Goal: Information Seeking & Learning: Learn about a topic

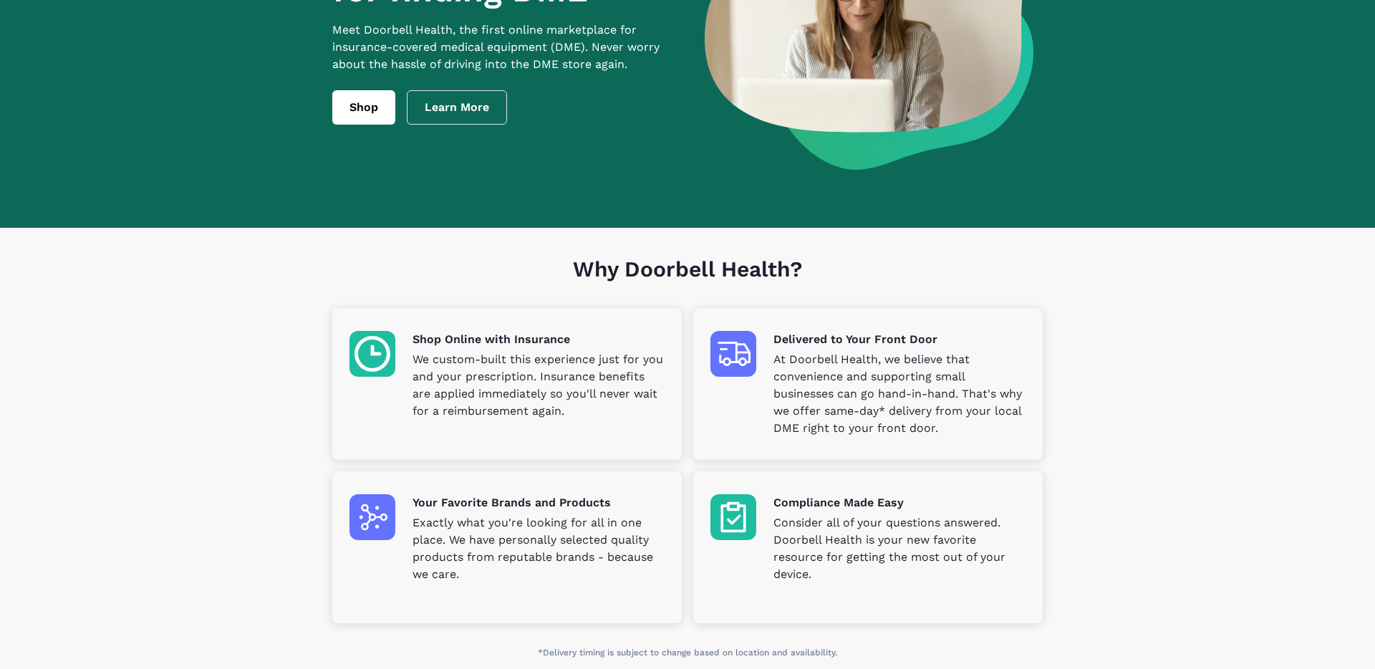
scroll to position [184, 0]
click at [1112, 491] on section "Why Doorbell Health? Shop Online with Insurance We custom-built this experience…" at bounding box center [687, 455] width 1375 height 454
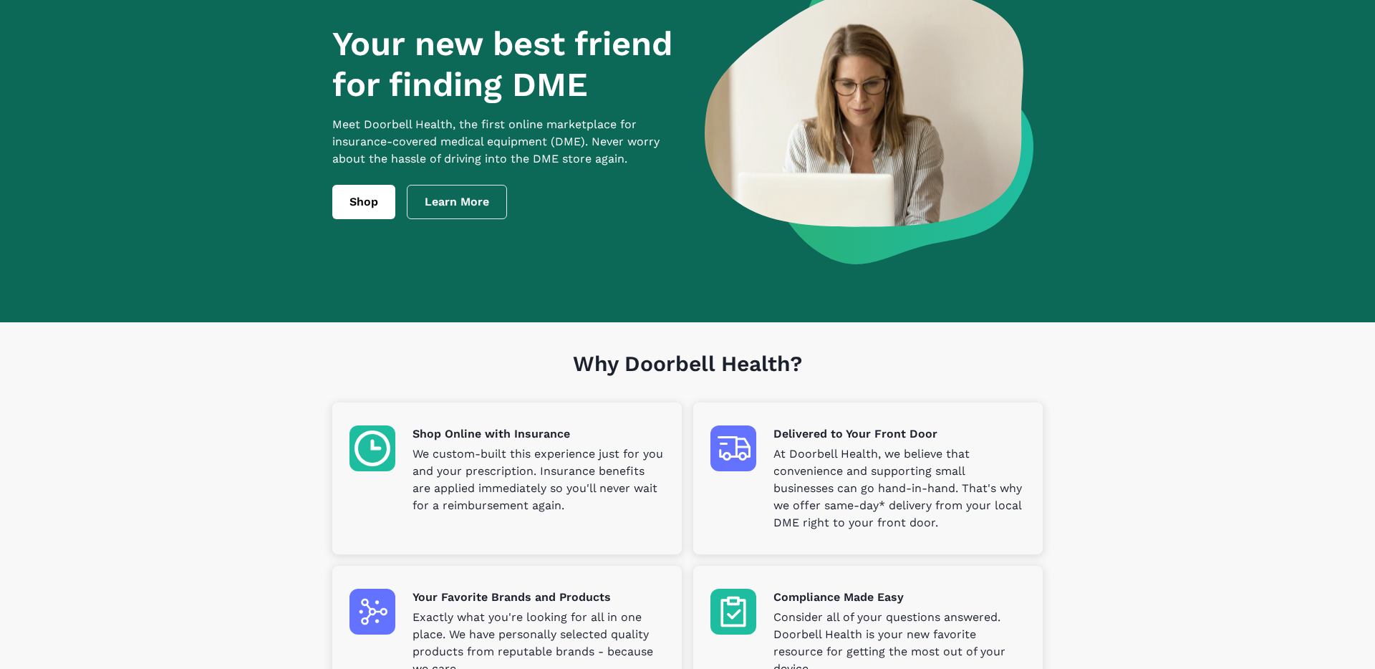
scroll to position [77, 0]
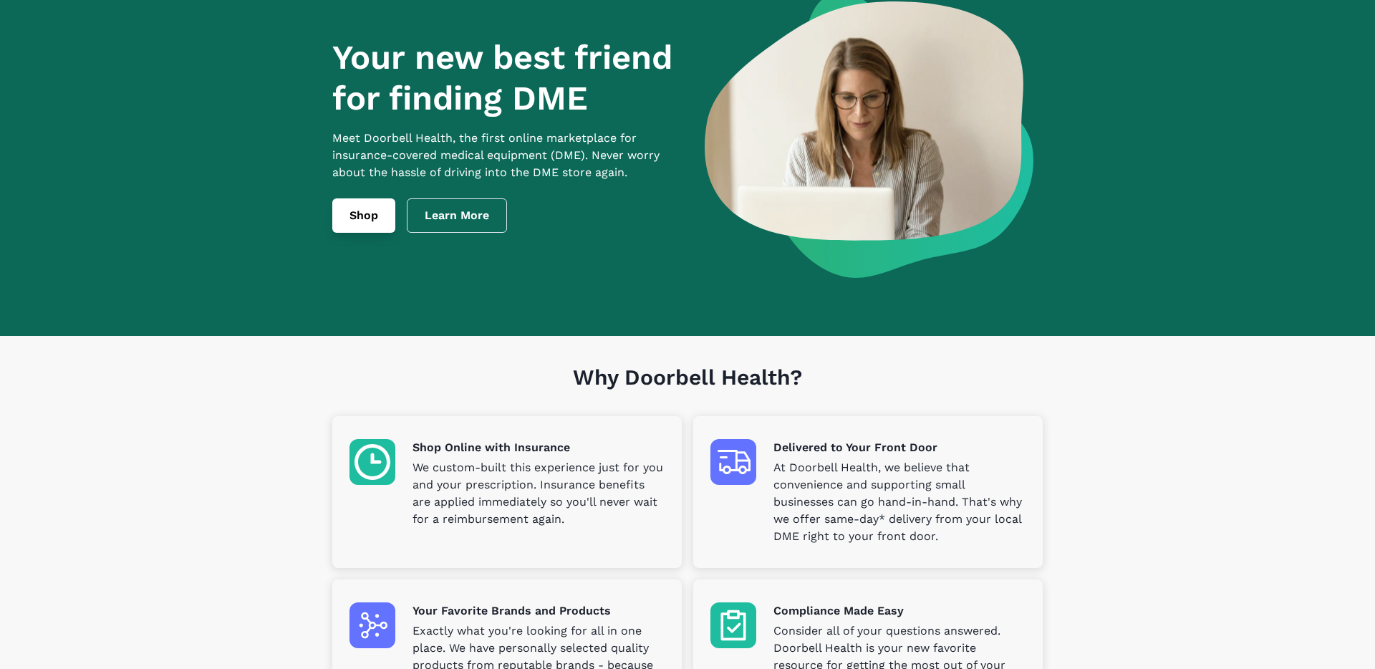
click at [375, 226] on link "Shop" at bounding box center [363, 215] width 63 height 34
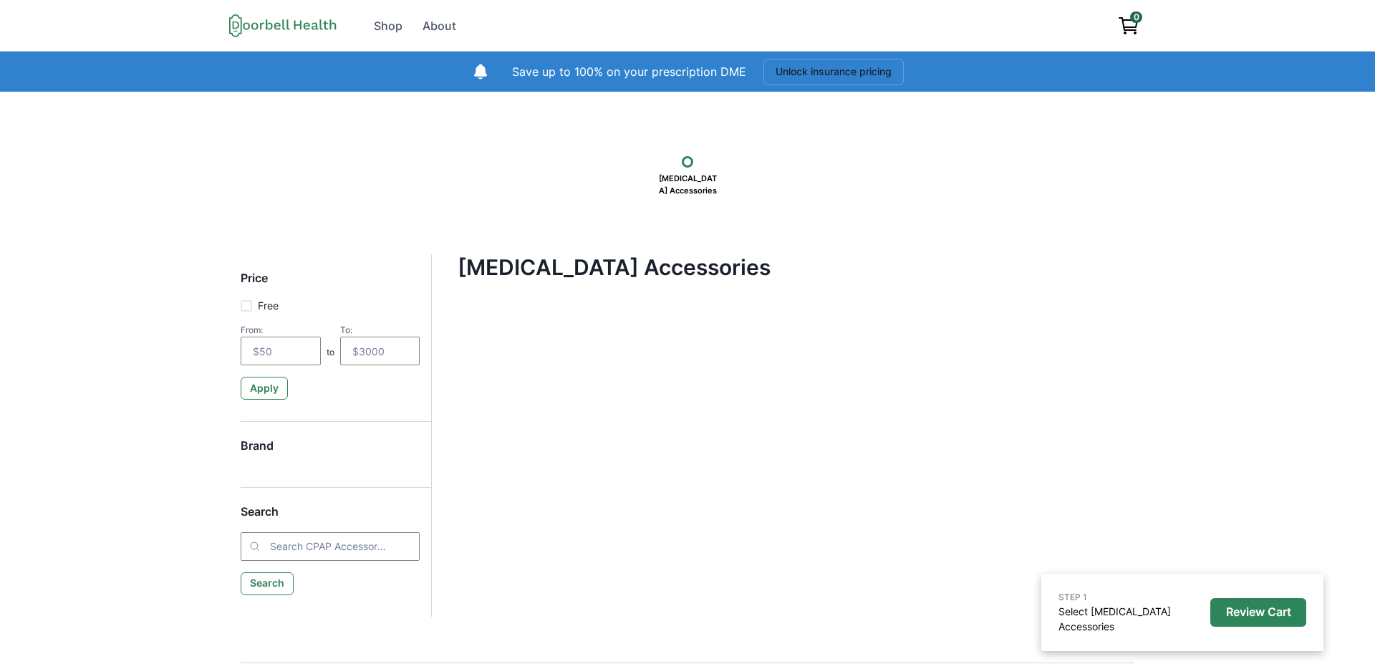
scroll to position [27, 0]
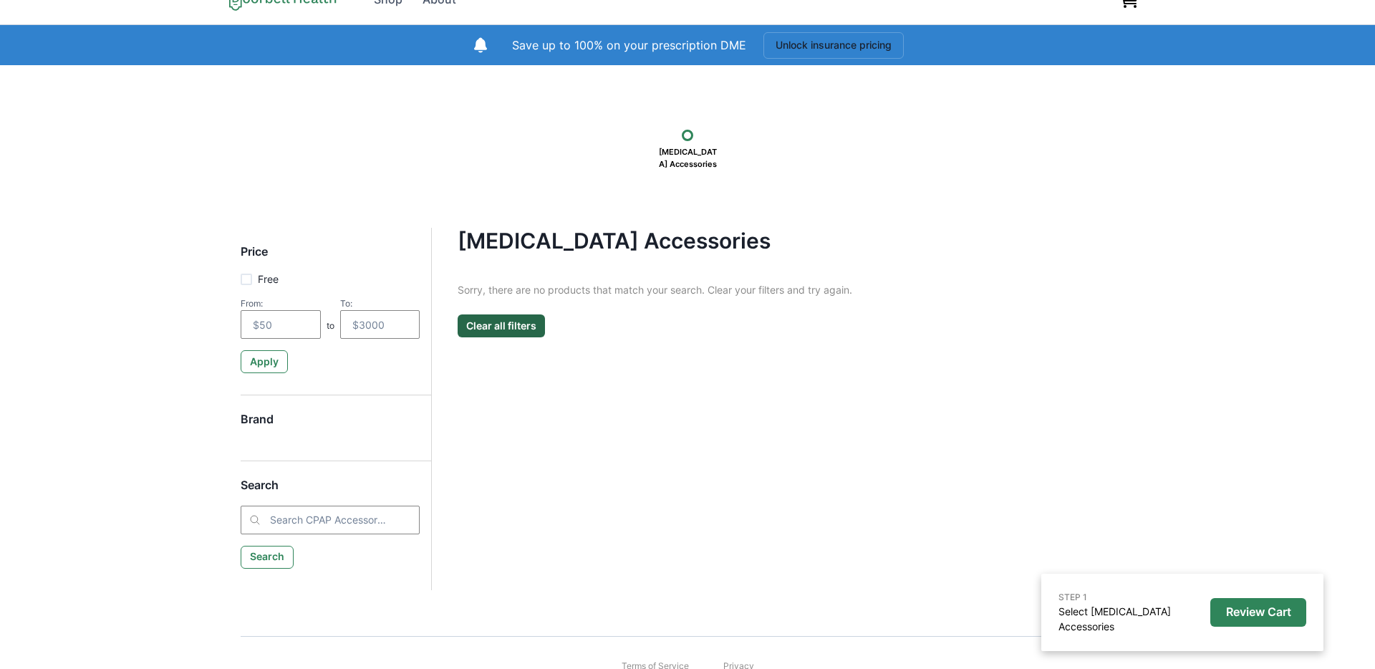
click at [742, 304] on div "Sorry, there are no products that match your search. Clear your filters and try…" at bounding box center [783, 309] width 651 height 55
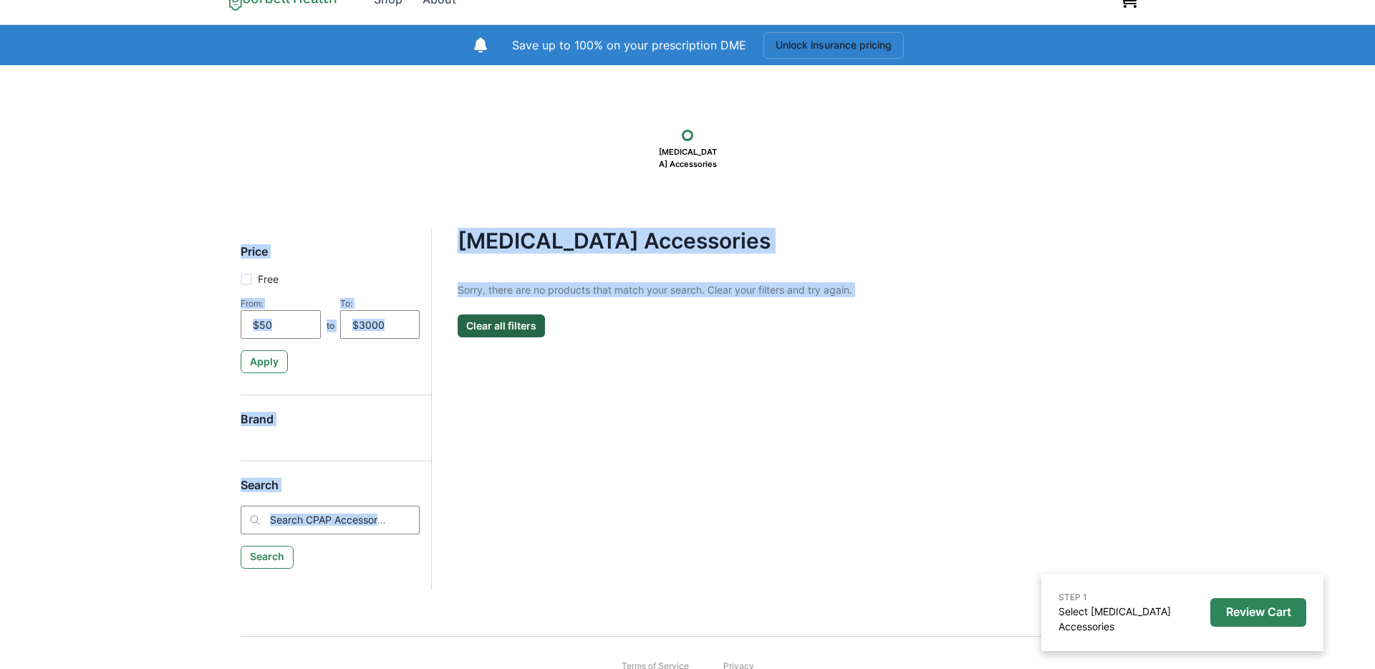
drag, startPoint x: 889, startPoint y: 300, endPoint x: 528, endPoint y: 171, distance: 383.3
click at [526, 171] on div "STEP 1 Select [MEDICAL_DATA] Accessories Review Cart [MEDICAL_DATA] Accessories…" at bounding box center [687, 339] width 1375 height 548
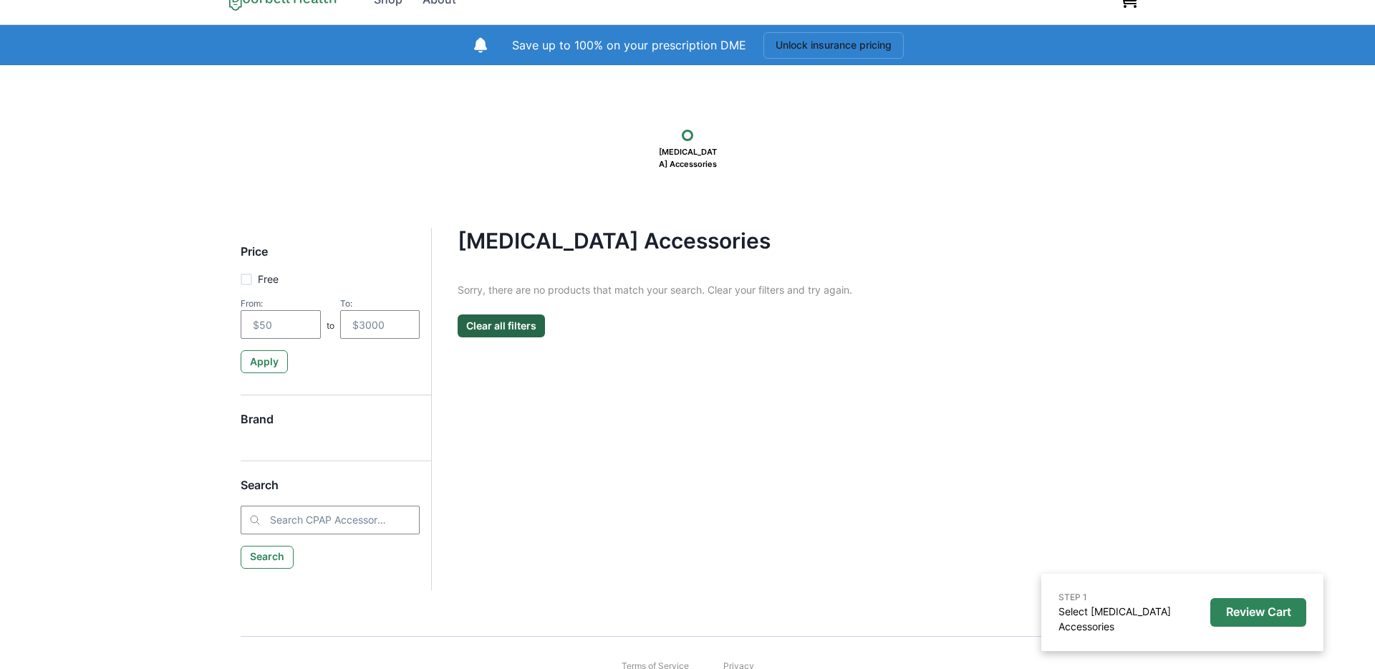
click at [707, 216] on div "STEP 1 Select [MEDICAL_DATA] Accessories Review Cart [MEDICAL_DATA] Accessories…" at bounding box center [687, 339] width 1375 height 548
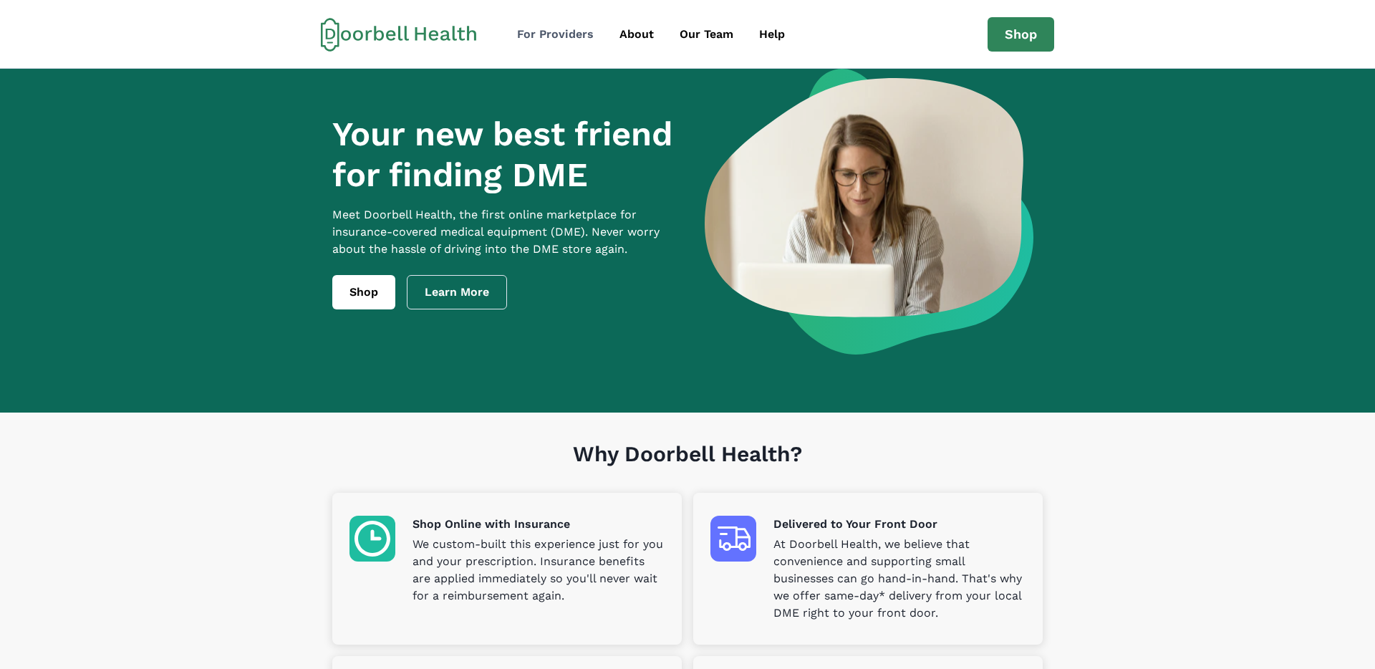
click at [559, 36] on div "For Providers" at bounding box center [555, 34] width 77 height 17
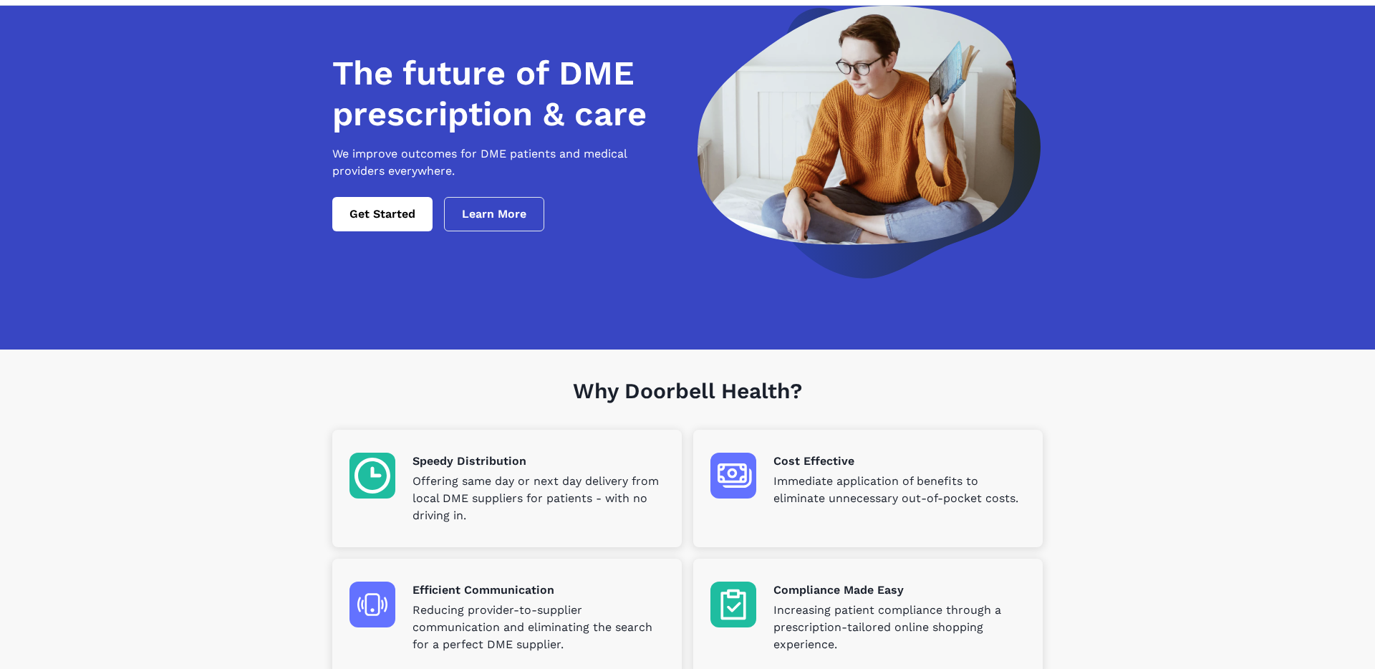
scroll to position [96, 0]
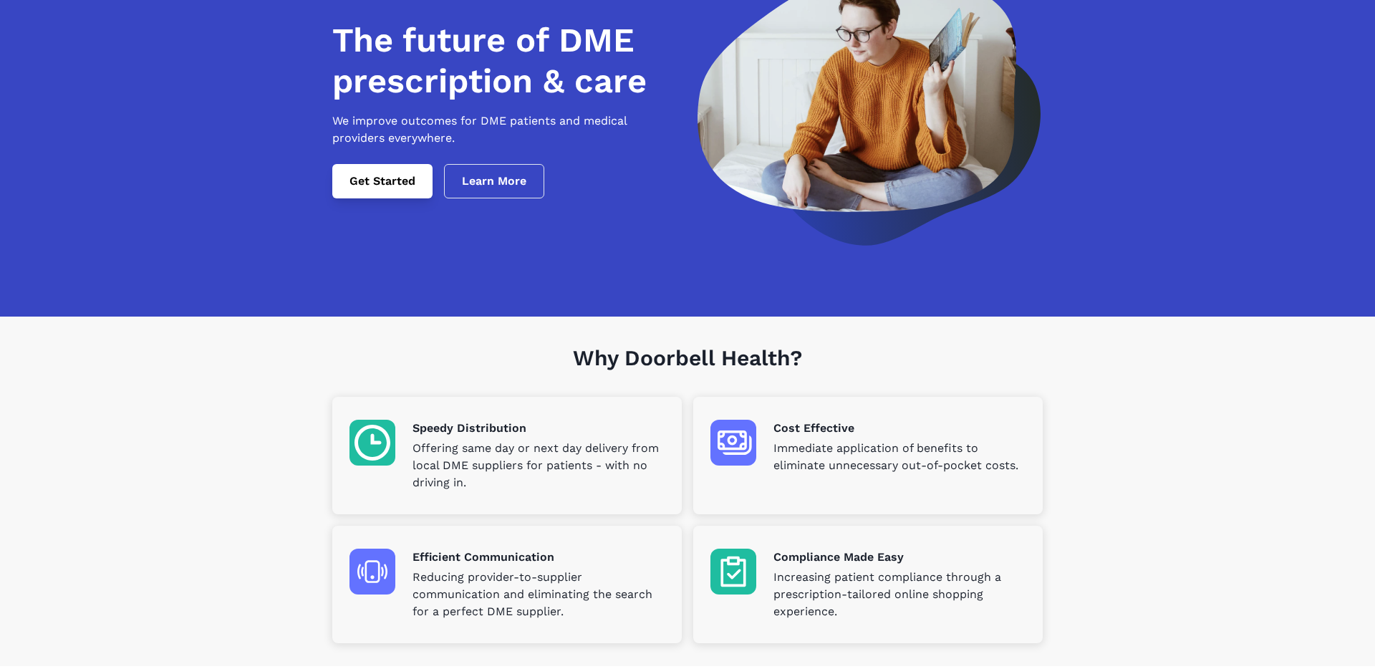
click at [403, 198] on link "Get Started" at bounding box center [382, 181] width 100 height 34
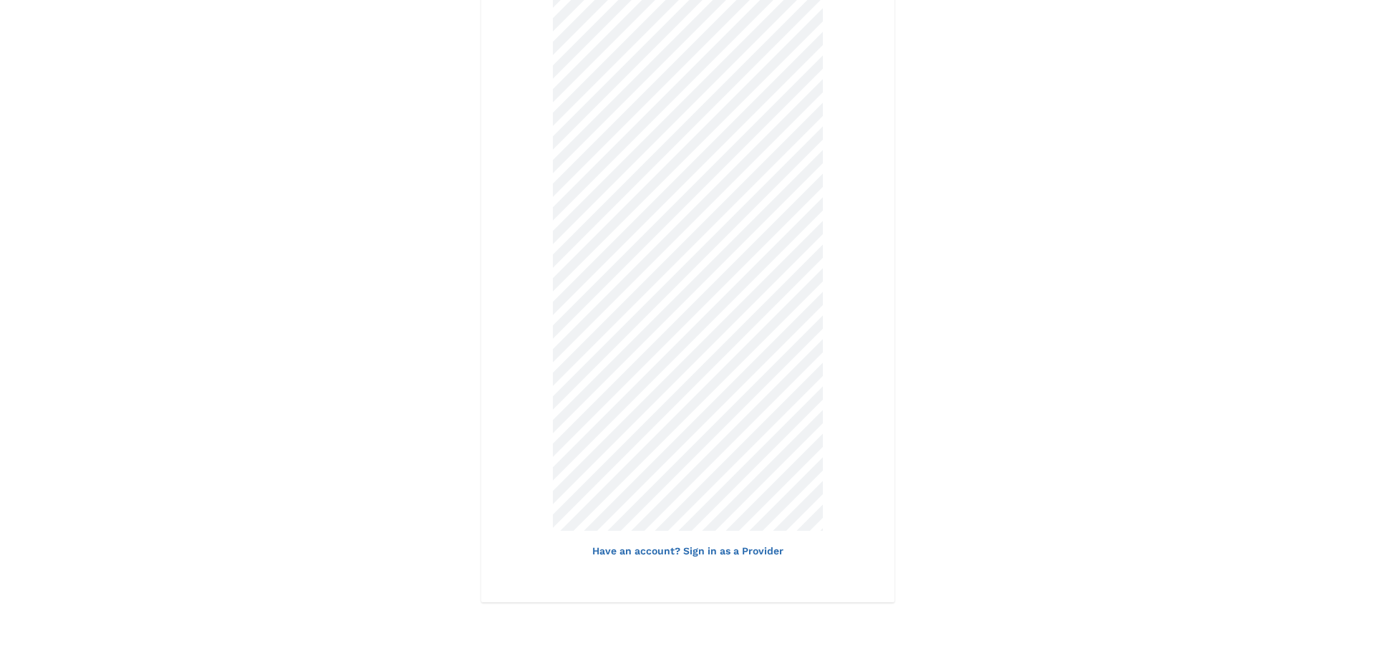
scroll to position [761, 0]
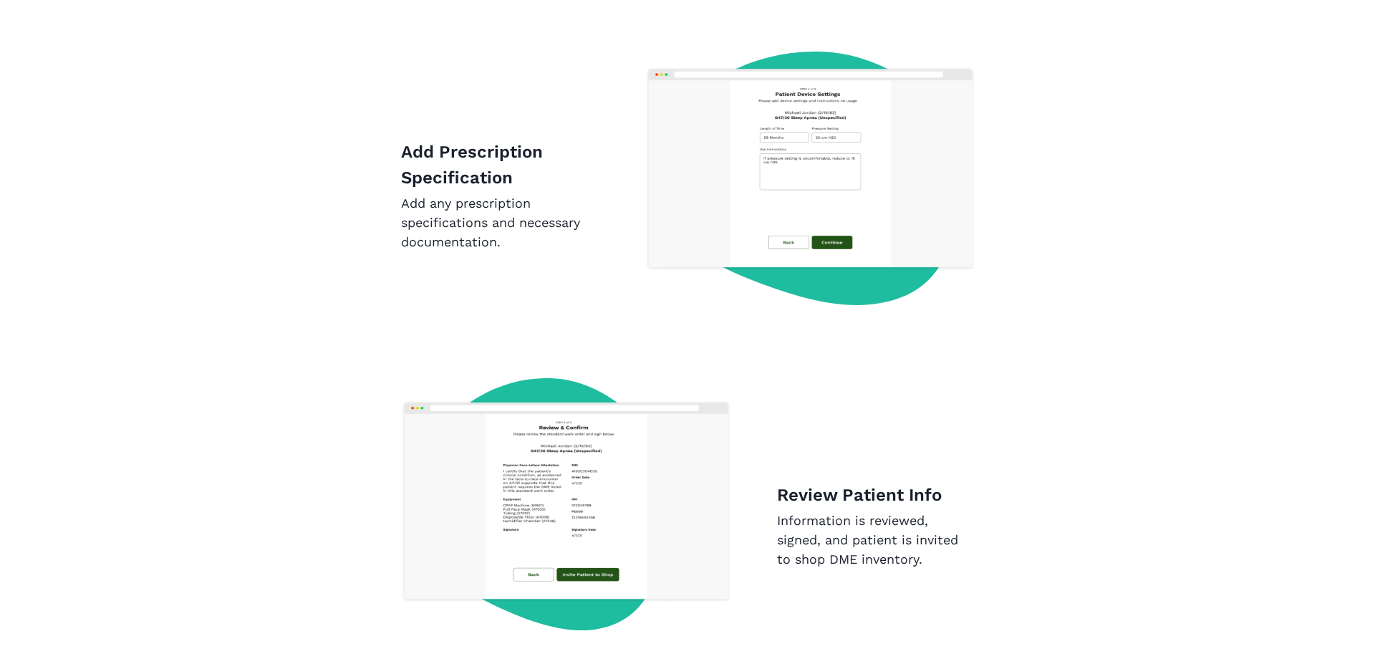
scroll to position [2172, 0]
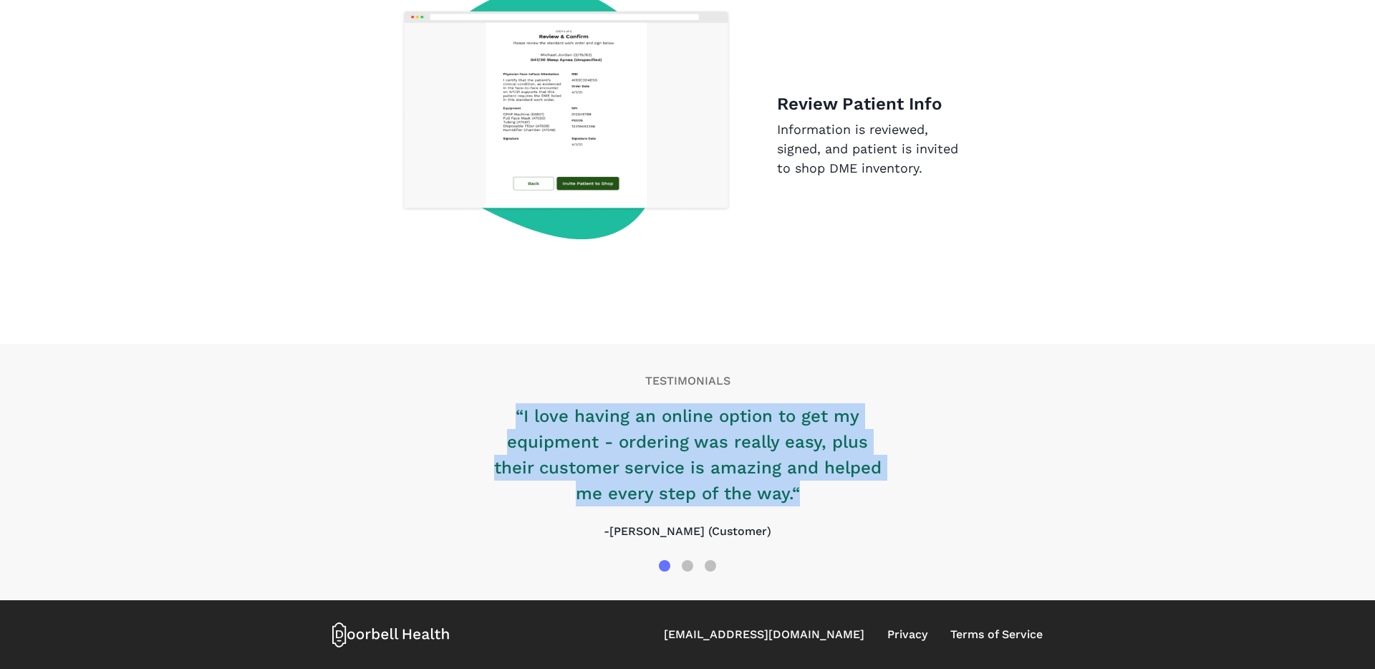
drag, startPoint x: 847, startPoint y: 491, endPoint x: 920, endPoint y: 389, distance: 125.8
click at [920, 389] on div "TESTIMONIALS “I love having an online option to get my equipment - ordering was…" at bounding box center [687, 472] width 733 height 256
click at [920, 389] on p "TESTIMONIALS" at bounding box center [687, 380] width 711 height 17
drag, startPoint x: 920, startPoint y: 390, endPoint x: 953, endPoint y: 488, distance: 103.5
click at [953, 488] on div "TESTIMONIALS “I love having an online option to get my equipment - ordering was…" at bounding box center [687, 472] width 733 height 256
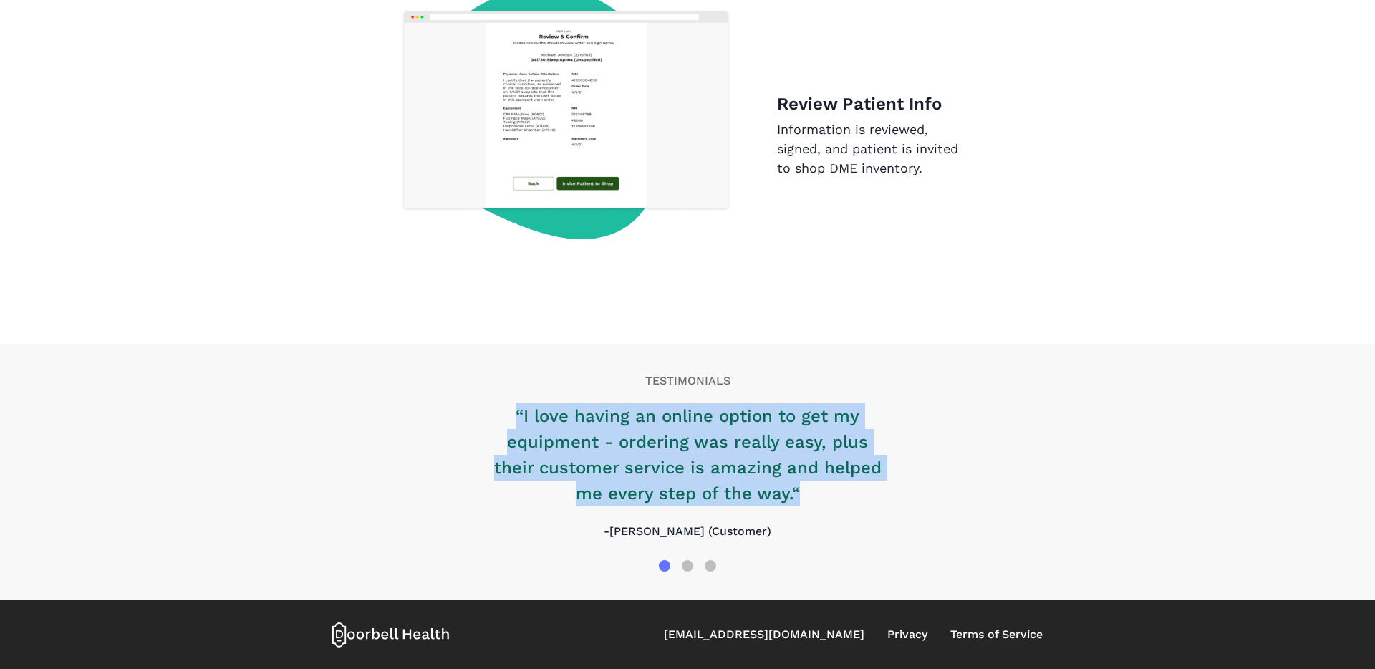
click at [953, 488] on div "“I love having an online option to get my equipment - ordering was really easy,…" at bounding box center [687, 477] width 711 height 153
drag, startPoint x: 953, startPoint y: 488, endPoint x: 968, endPoint y: 339, distance: 149.7
drag, startPoint x: 968, startPoint y: 339, endPoint x: 1040, endPoint y: 536, distance: 209.6
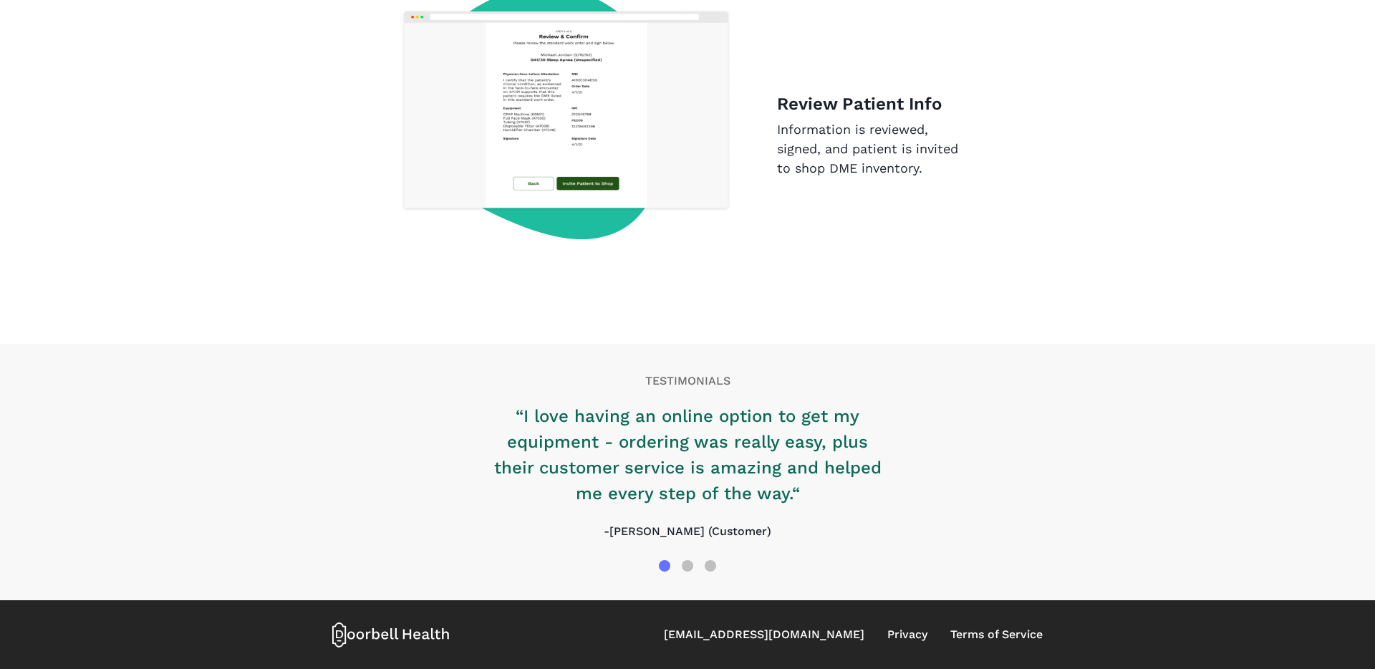
click at [1032, 509] on div "“I love having an online option to get my equipment - ordering was really easy,…" at bounding box center [687, 477] width 711 height 153
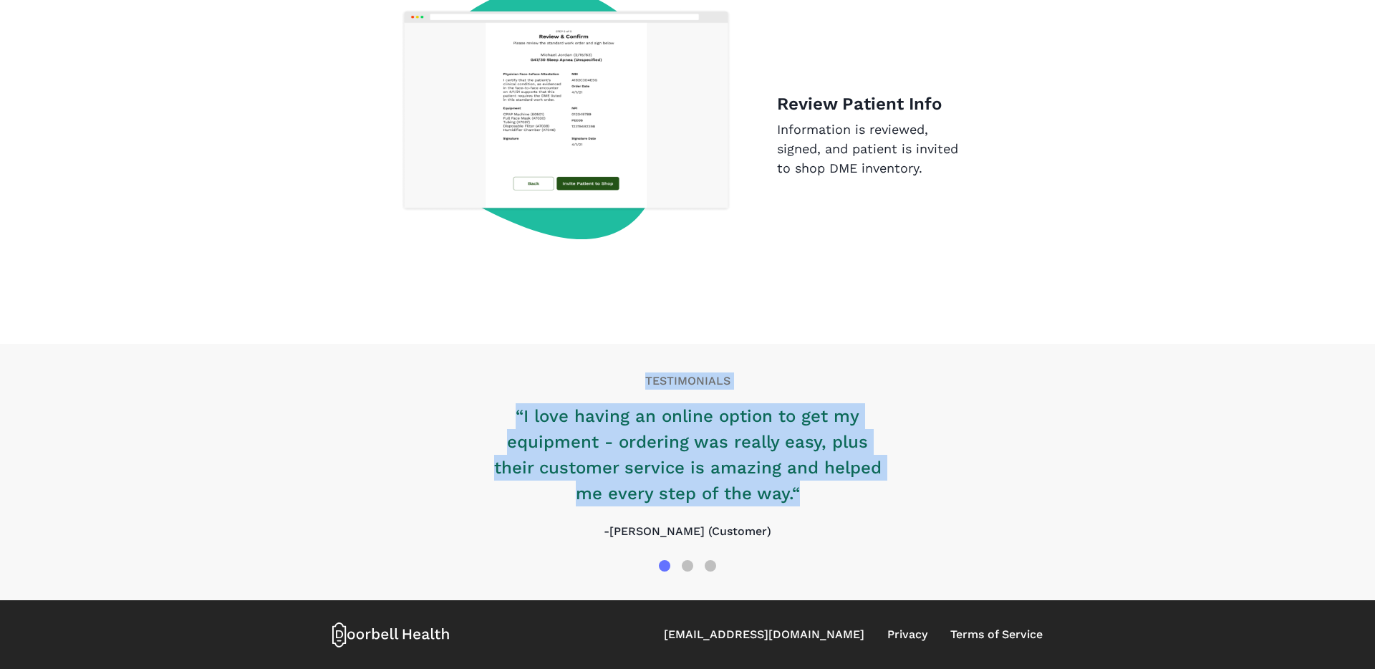
drag, startPoint x: 1023, startPoint y: 502, endPoint x: 1033, endPoint y: 322, distance: 180.1
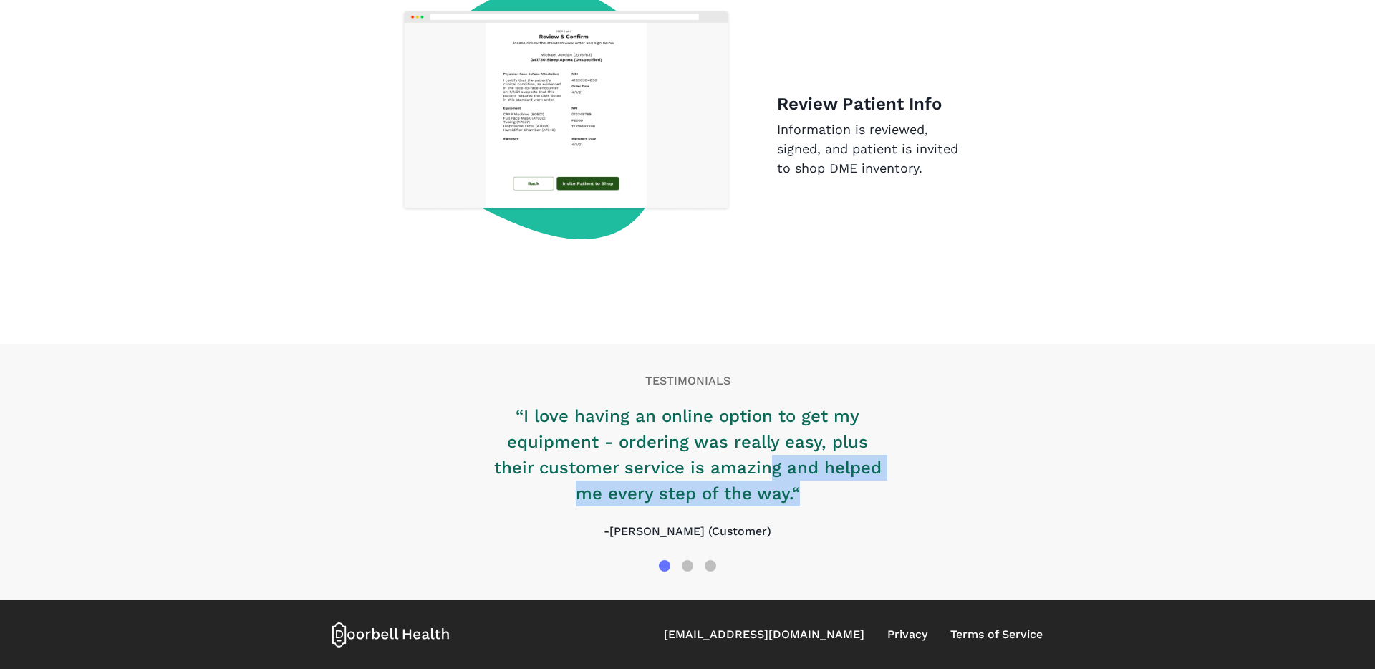
drag, startPoint x: 812, startPoint y: 488, endPoint x: 775, endPoint y: 458, distance: 47.4
click at [775, 458] on p "“I love having an online option to get my equipment - ordering was really easy,…" at bounding box center [687, 454] width 401 height 103
click at [828, 482] on p "“I love having an online option to get my equipment - ordering was really easy,…" at bounding box center [687, 454] width 401 height 103
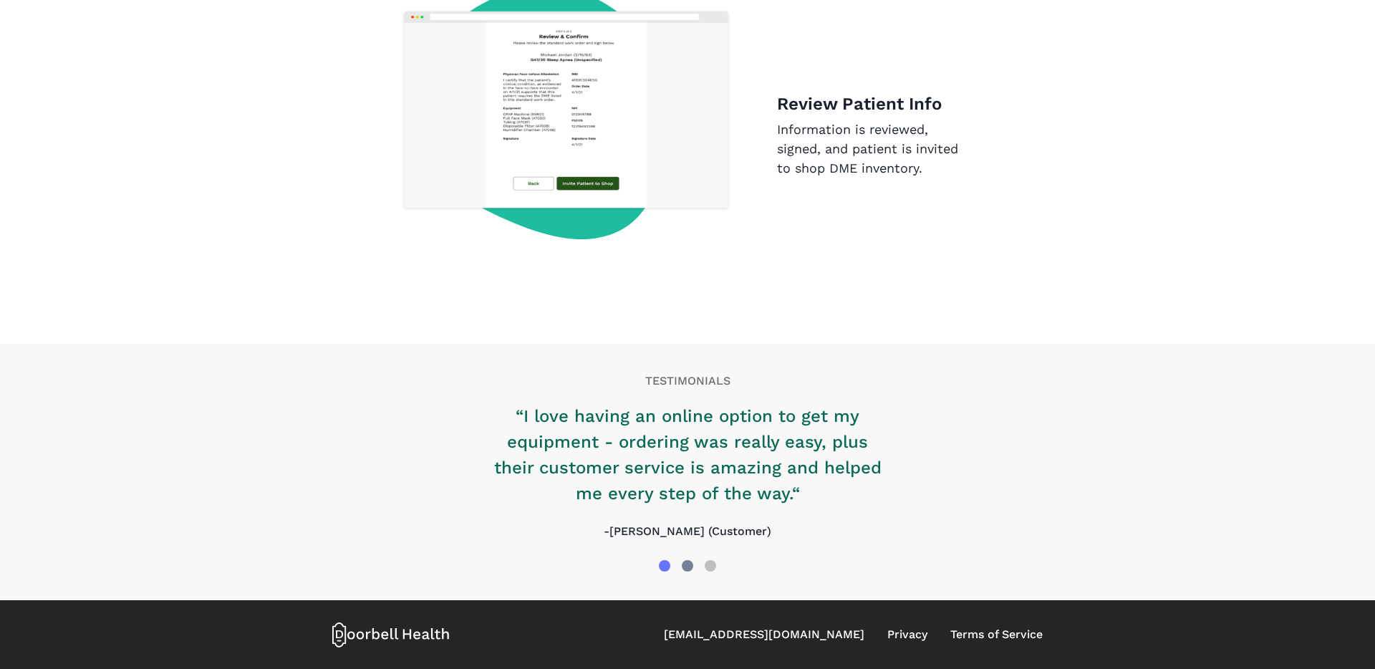
click at [693, 560] on div at bounding box center [687, 565] width 23 height 23
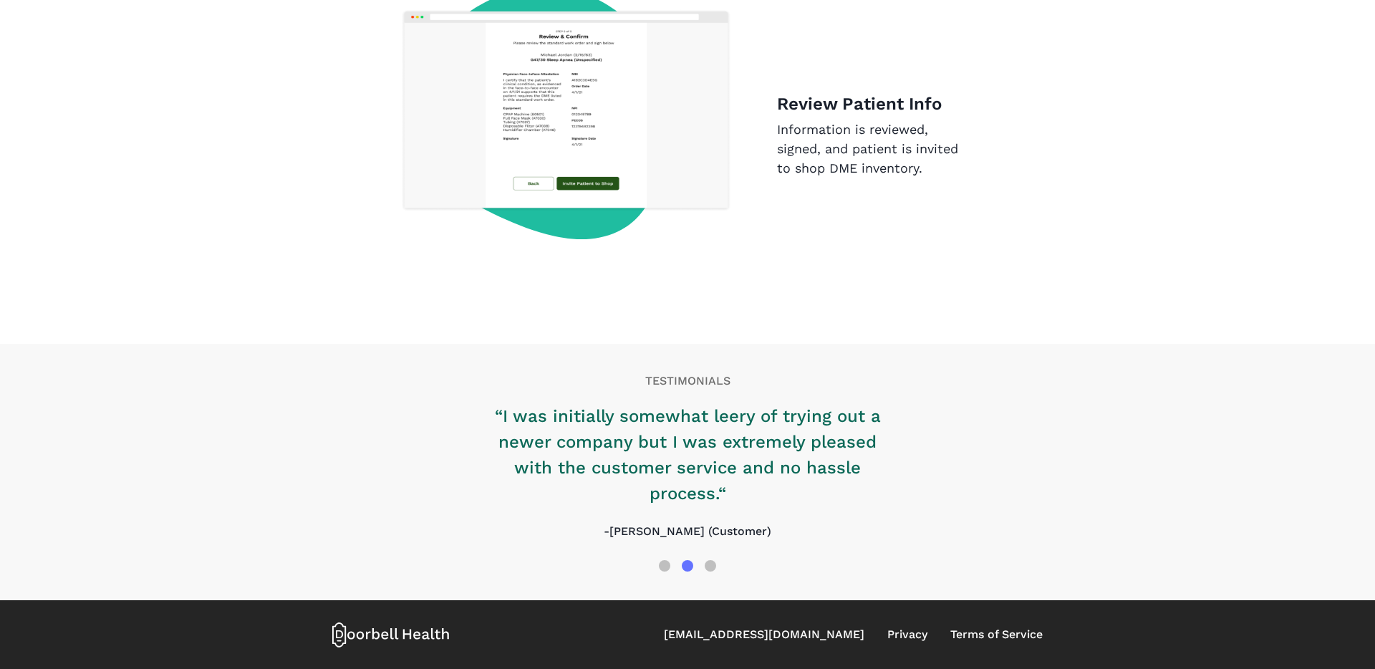
click at [809, 507] on div "“I was initially somewhat leery of trying out a newer company but I was extreme…" at bounding box center [687, 454] width 401 height 107
click at [808, 506] on p "“I was initially somewhat leery of trying out a newer company but I was extreme…" at bounding box center [687, 454] width 401 height 103
click at [713, 563] on div at bounding box center [710, 565] width 11 height 11
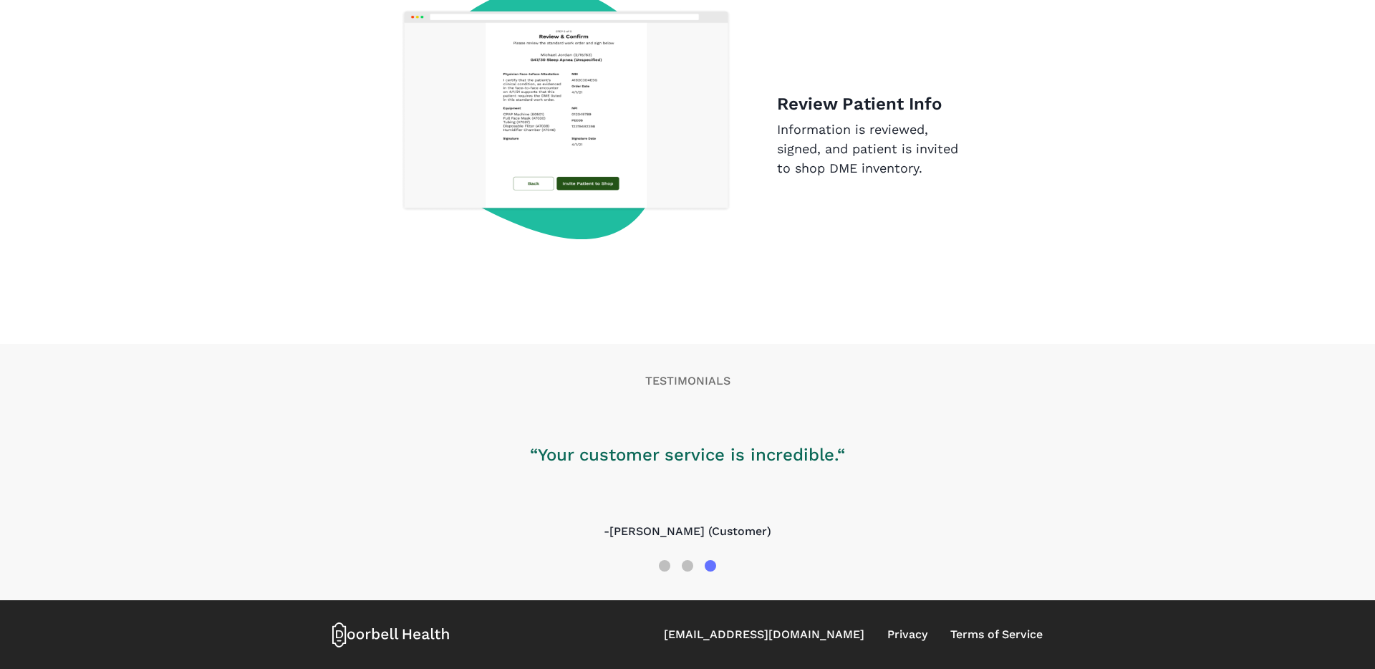
click at [882, 536] on div "“Your customer service is incredible.“ -[PERSON_NAME] (Customer)" at bounding box center [687, 477] width 711 height 153
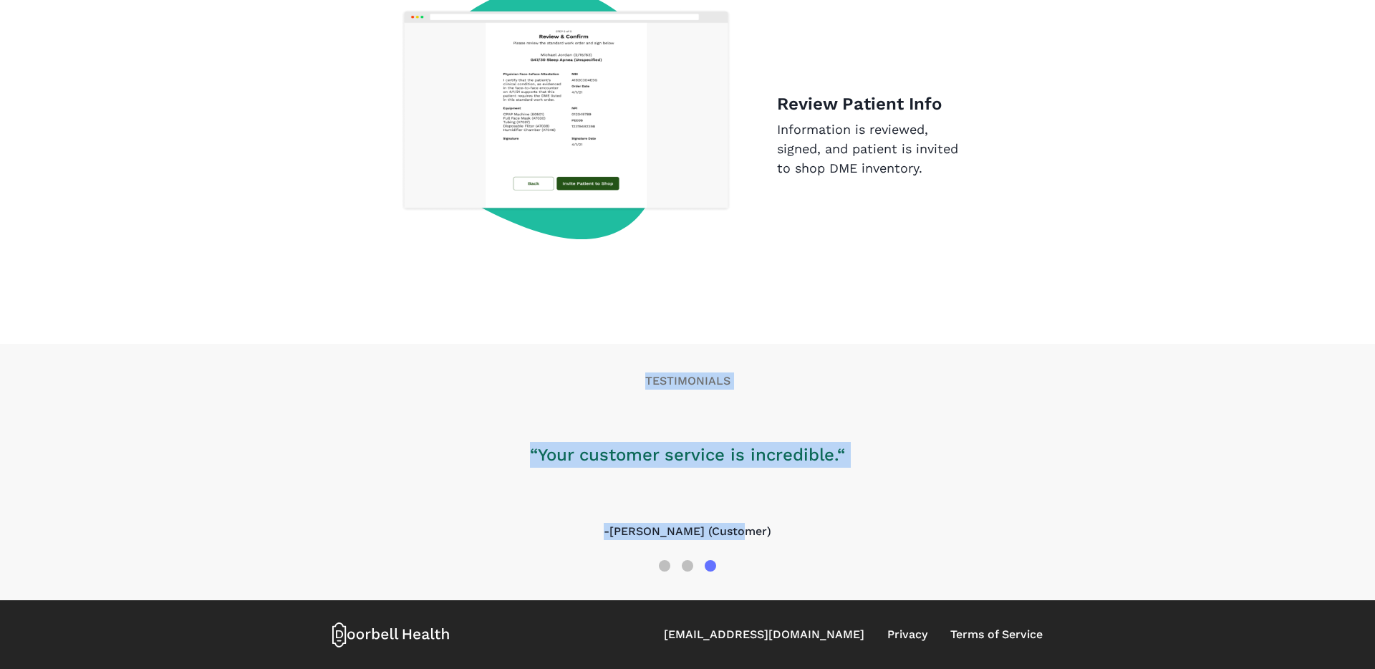
drag, startPoint x: 884, startPoint y: 531, endPoint x: 946, endPoint y: 345, distance: 195.7
click at [946, 345] on div "TESTIMONIALS “Your customer service is incredible.“ -[PERSON_NAME] (Customer)" at bounding box center [687, 472] width 733 height 256
click at [946, 347] on div "TESTIMONIALS “Your customer service is incredible.“ -[PERSON_NAME] (Customer)" at bounding box center [687, 472] width 733 height 256
drag, startPoint x: 945, startPoint y: 347, endPoint x: 917, endPoint y: 570, distance: 225.2
click at [918, 570] on div "TESTIMONIALS “Your customer service is incredible.“ -[PERSON_NAME] (Customer)" at bounding box center [687, 472] width 733 height 256
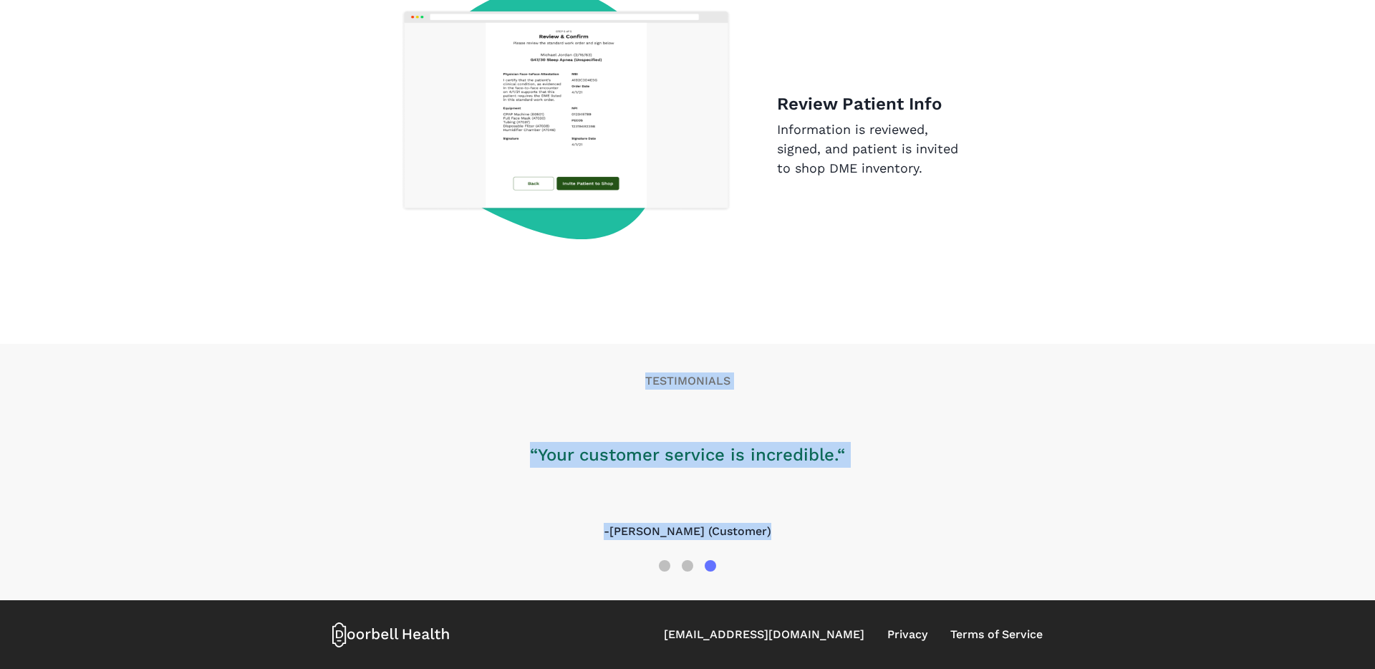
click at [922, 546] on div "“Your customer service is incredible.“ -[PERSON_NAME] (Customer)" at bounding box center [687, 477] width 711 height 153
drag, startPoint x: 923, startPoint y: 546, endPoint x: 1043, endPoint y: 413, distance: 179.0
click at [1045, 412] on div "TESTIMONIALS “Your customer service is incredible.“ -[PERSON_NAME] (Customer)" at bounding box center [687, 472] width 733 height 256
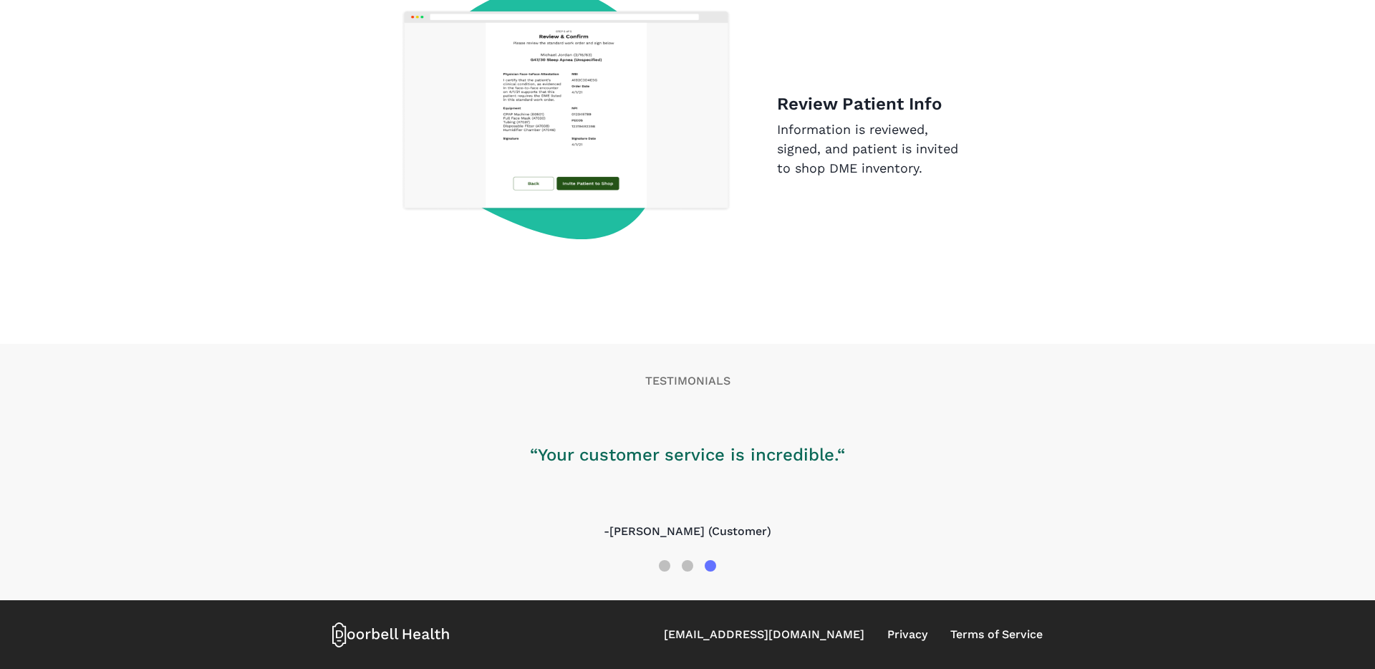
click at [1018, 375] on p "TESTIMONIALS" at bounding box center [687, 380] width 711 height 17
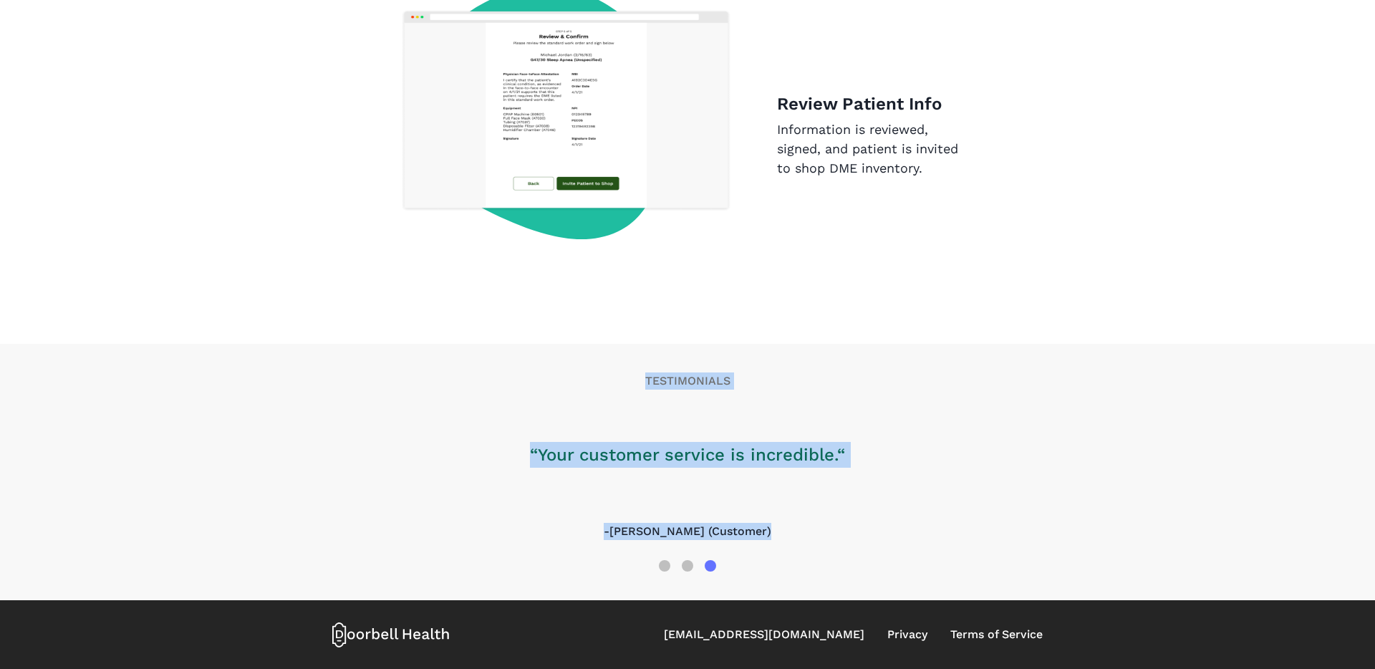
drag, startPoint x: 998, startPoint y: 367, endPoint x: 1049, endPoint y: 568, distance: 207.6
click at [1049, 568] on div "TESTIMONIALS “Your customer service is incredible.“ -[PERSON_NAME] (Customer)" at bounding box center [687, 472] width 733 height 256
click at [1053, 524] on div "TESTIMONIALS “Your customer service is incredible.“ -[PERSON_NAME] (Customer)" at bounding box center [687, 472] width 733 height 256
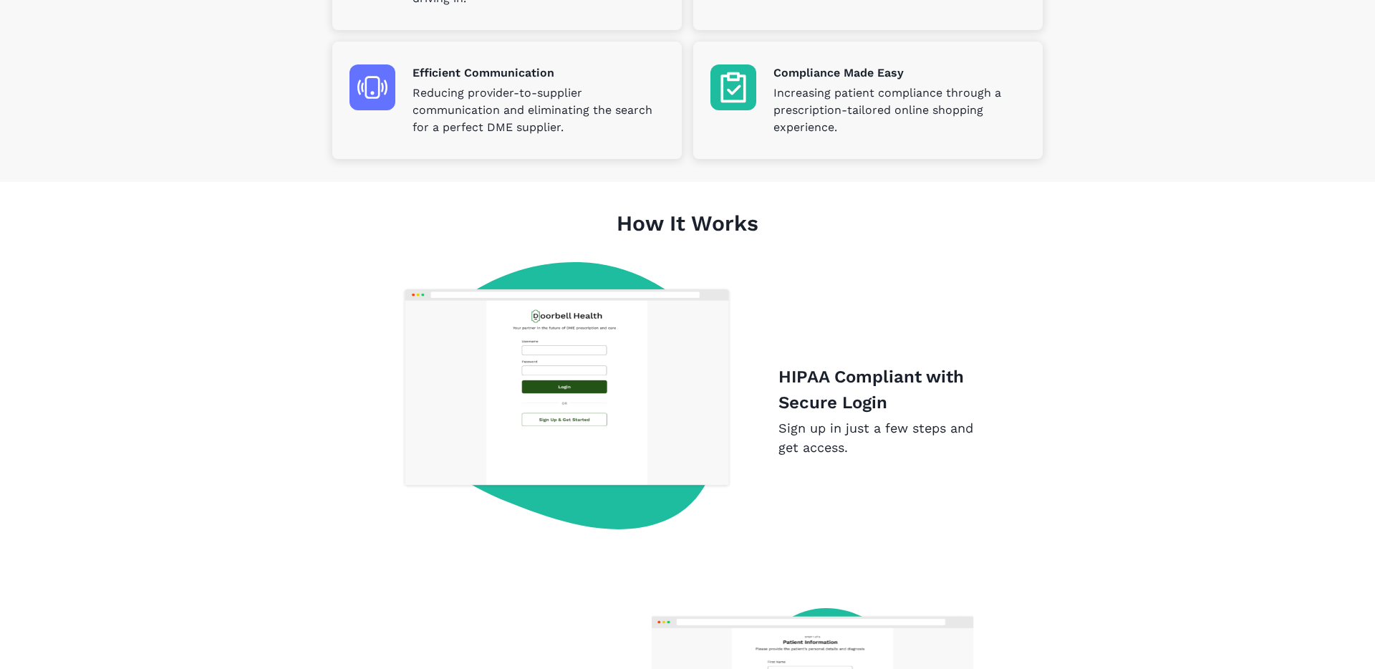
scroll to position [0, 0]
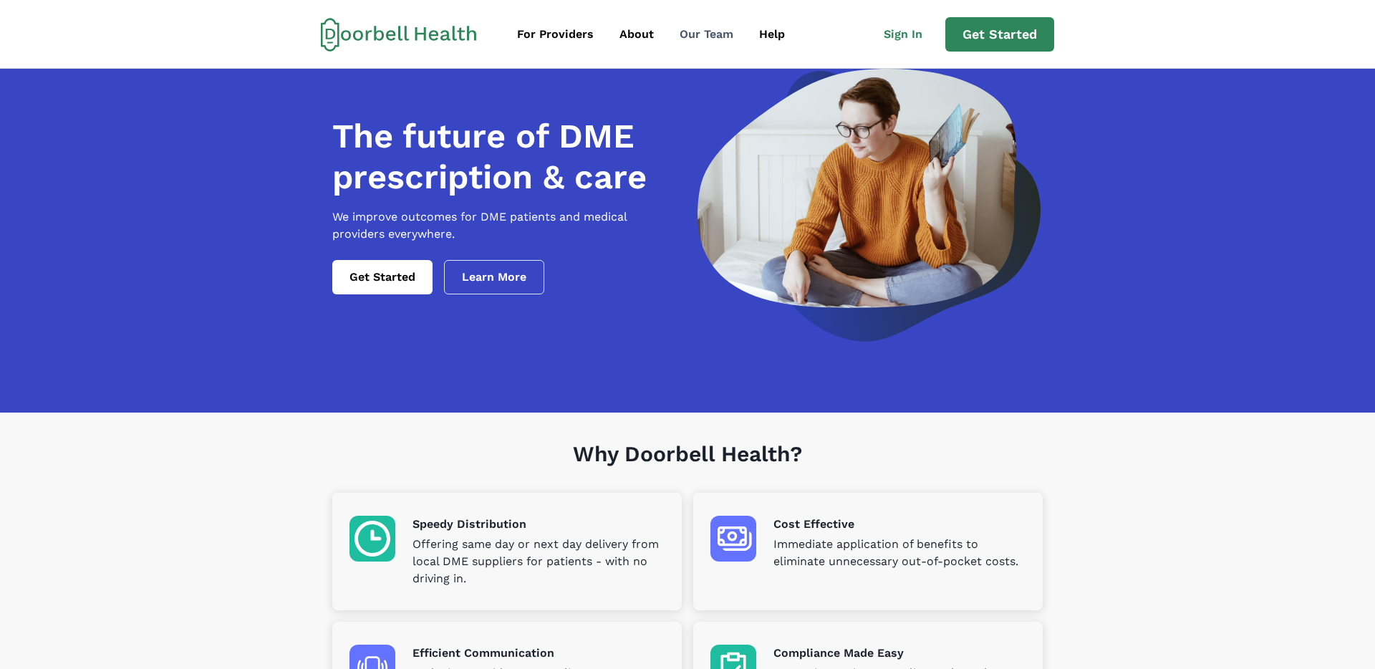
click at [691, 36] on div "Our Team" at bounding box center [707, 34] width 54 height 17
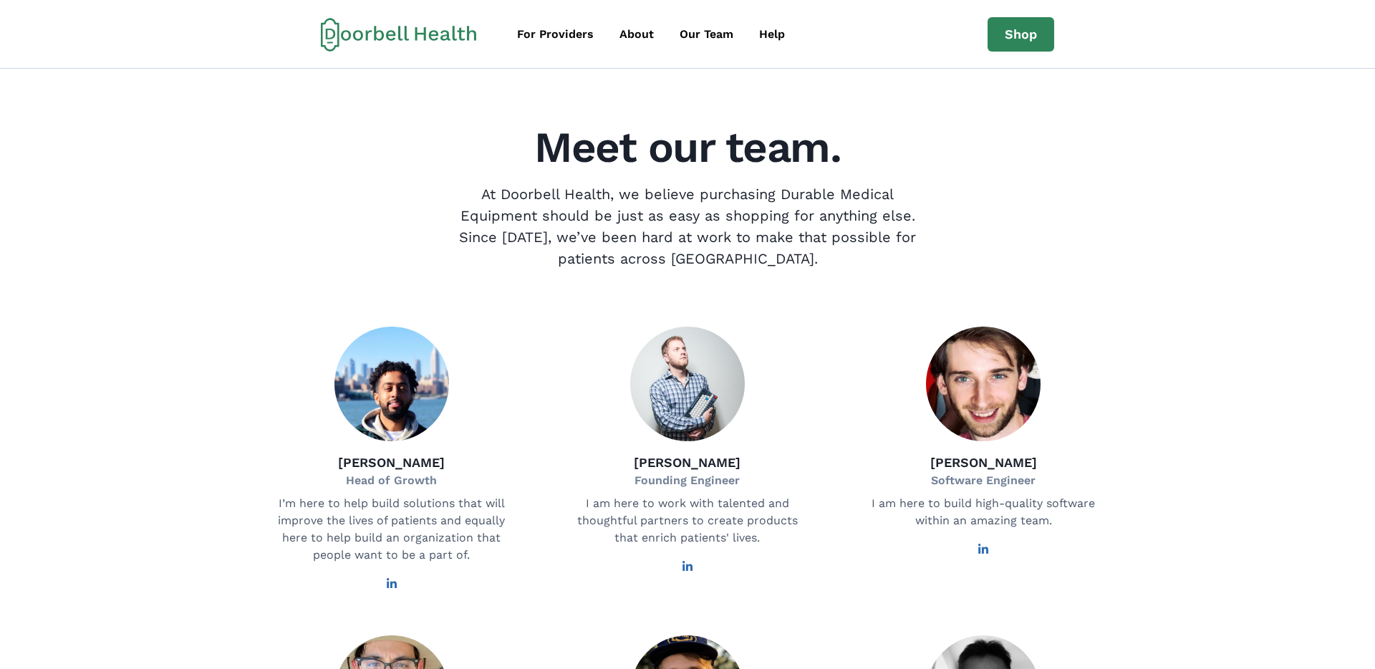
click at [389, 589] on icon at bounding box center [391, 583] width 11 height 11
